Goal: Transaction & Acquisition: Purchase product/service

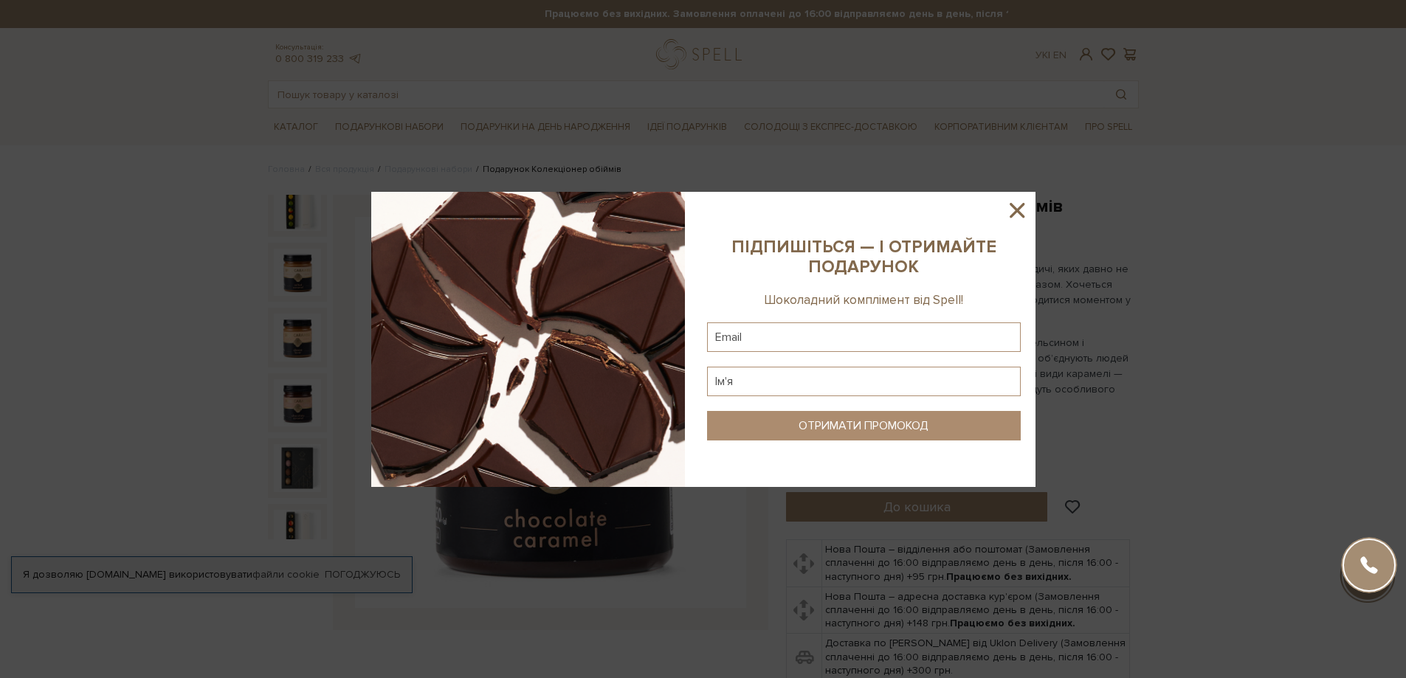
click at [1022, 209] on icon at bounding box center [1017, 210] width 25 height 25
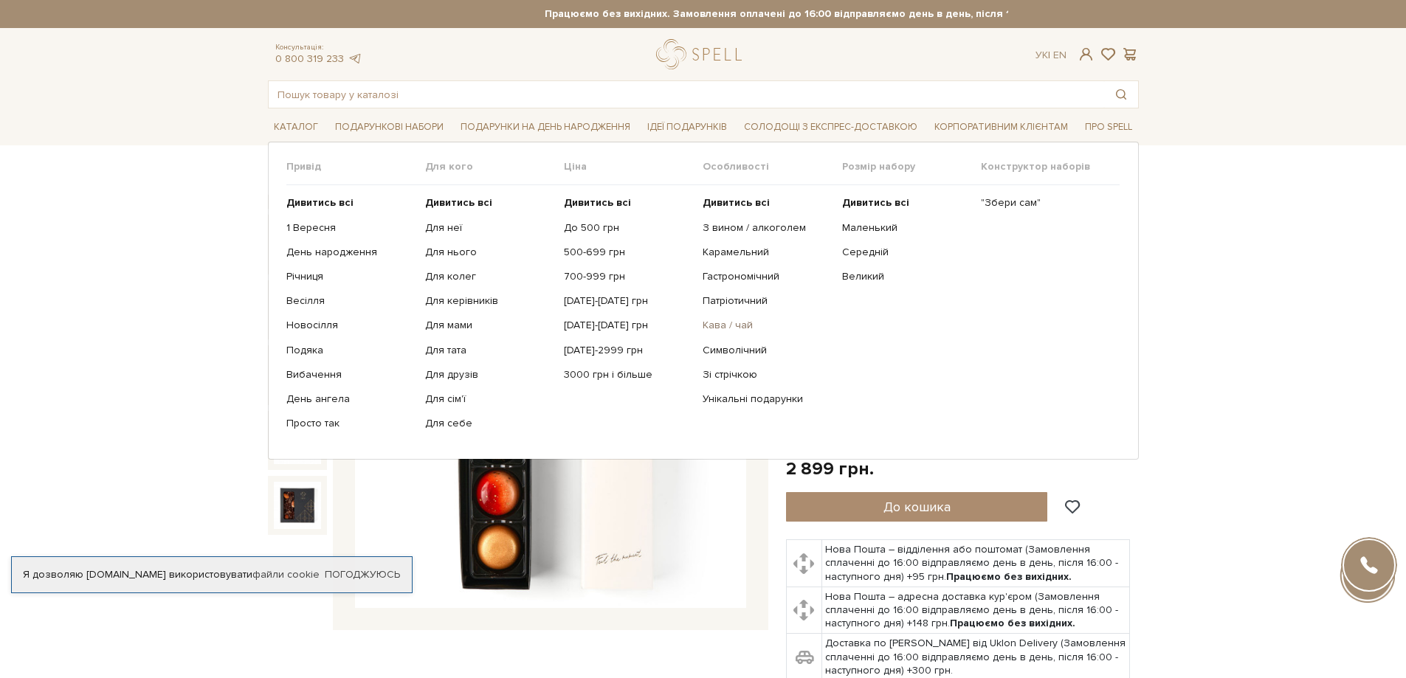
click at [730, 326] on link "Кава / чай" at bounding box center [767, 325] width 128 height 13
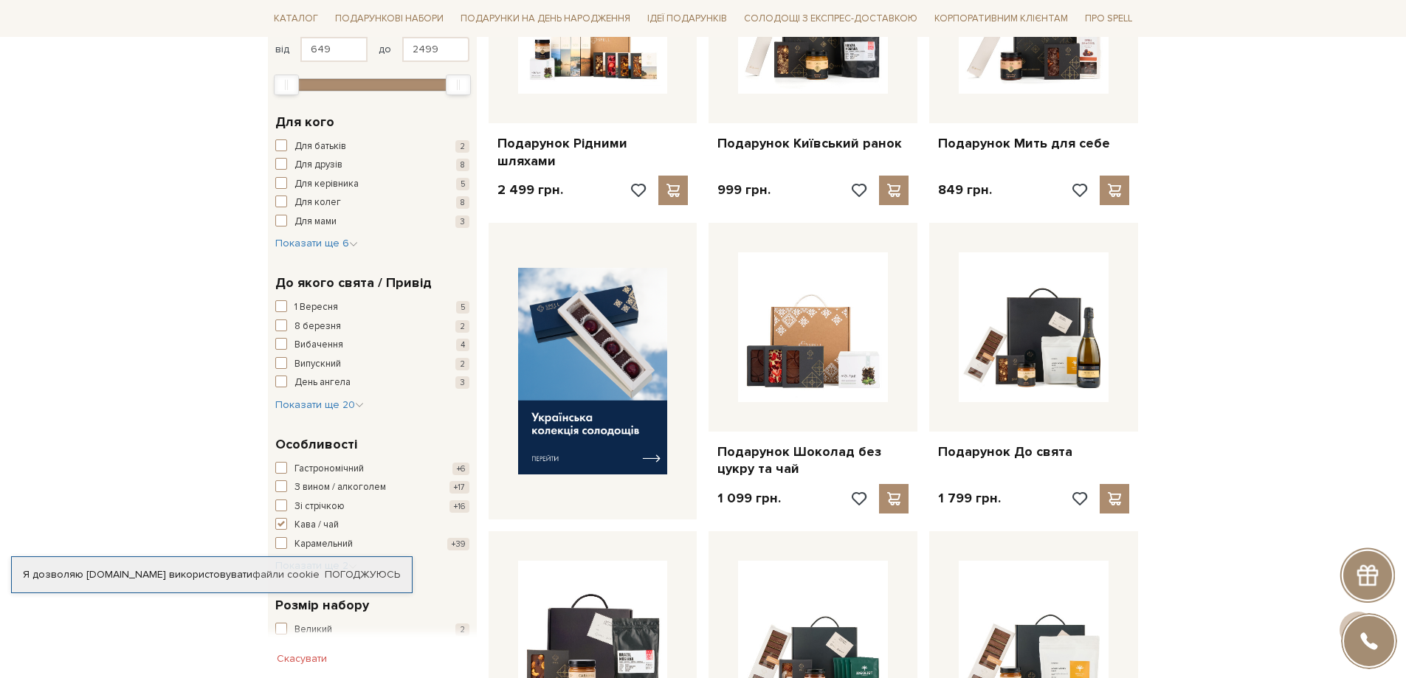
scroll to position [664, 0]
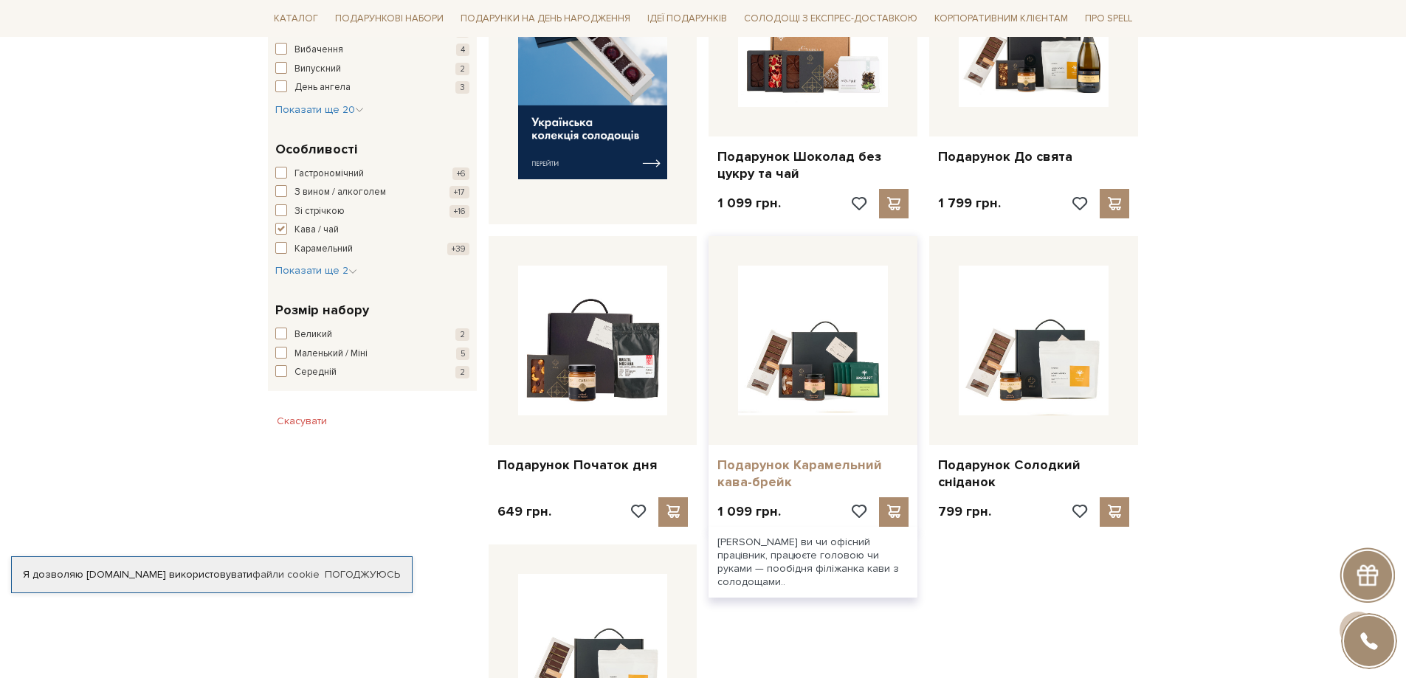
click at [763, 458] on link "Подарунок Карамельний кава-брейк" at bounding box center [812, 474] width 191 height 35
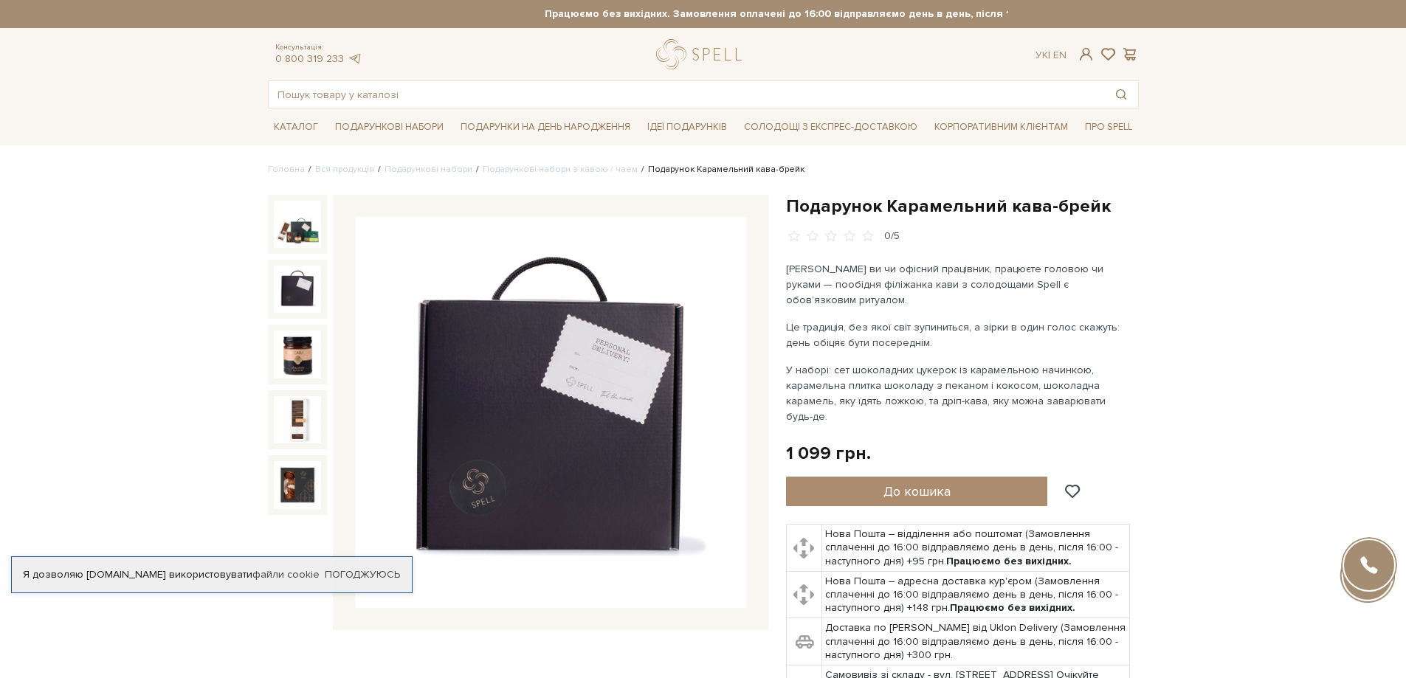
click at [302, 289] on img at bounding box center [297, 289] width 47 height 47
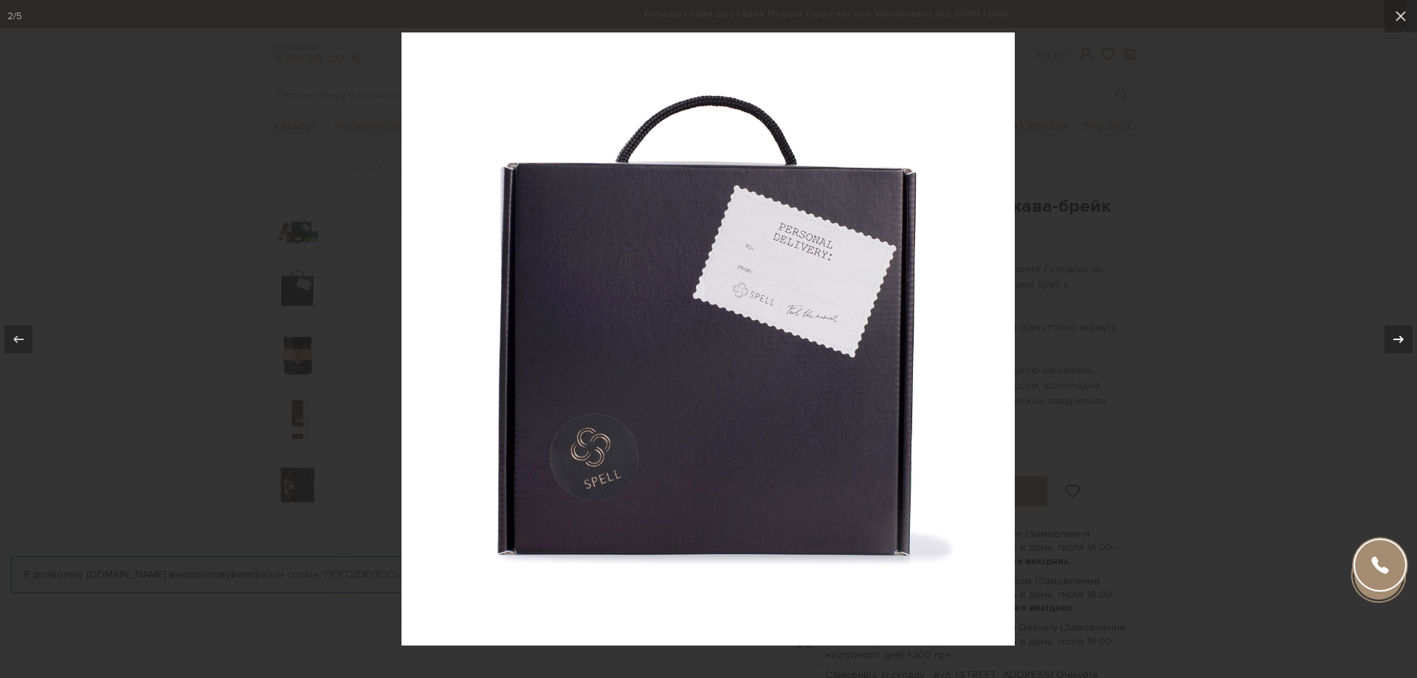
click at [1384, 346] on button at bounding box center [1391, 340] width 52 height 74
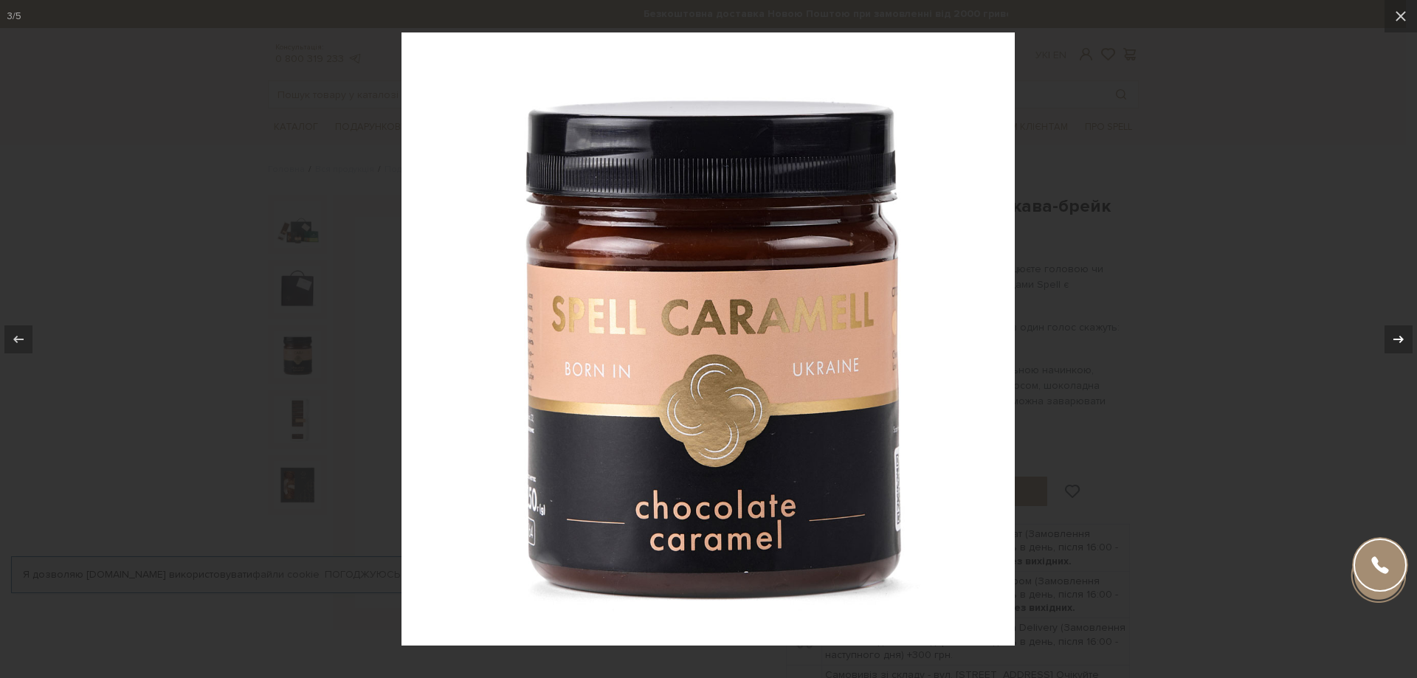
click at [1396, 340] on icon at bounding box center [1399, 340] width 18 height 18
